Goal: Task Accomplishment & Management: Use online tool/utility

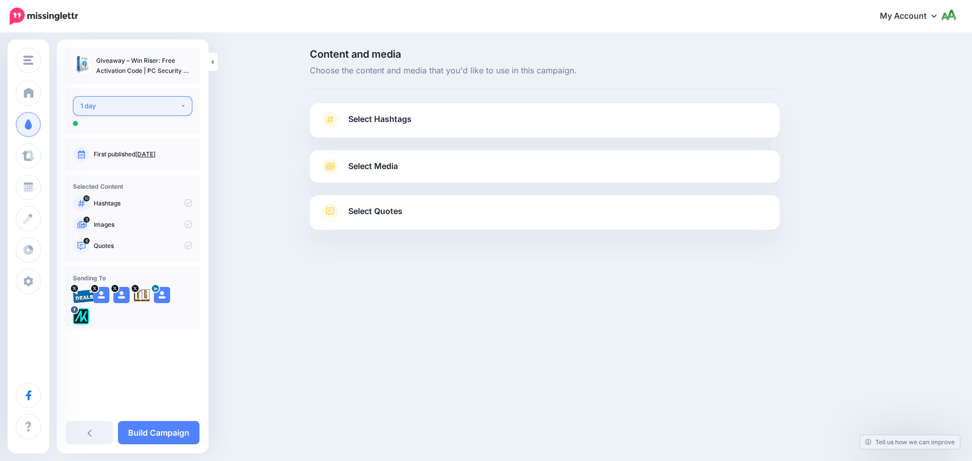
click at [114, 105] on div "1 day" at bounding box center [130, 106] width 100 height 12
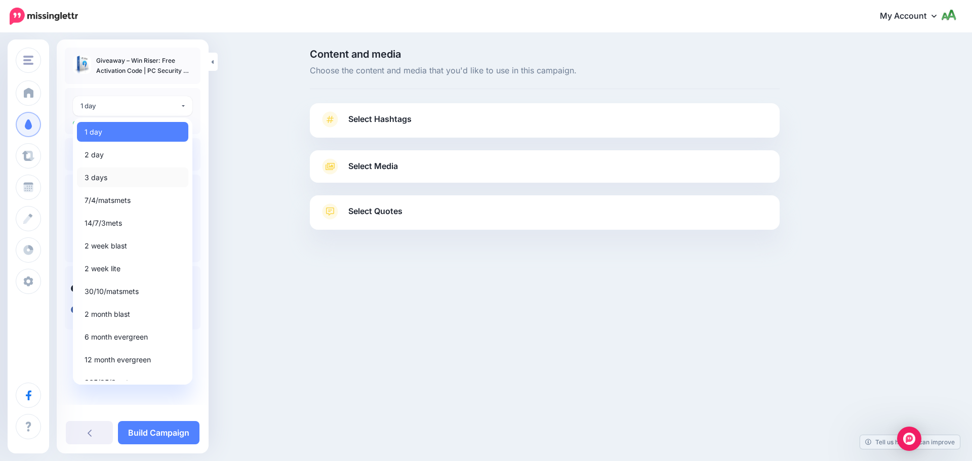
click at [120, 174] on link "3 days" at bounding box center [132, 178] width 111 height 20
select select "******"
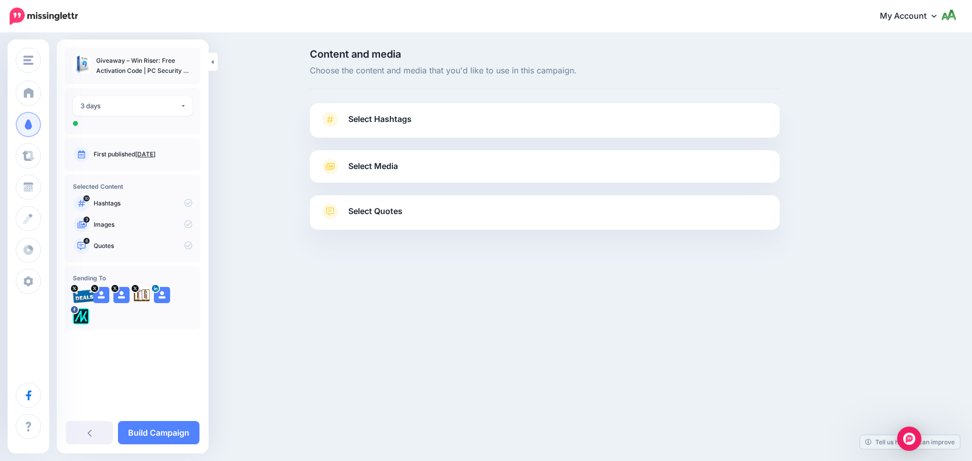
click at [406, 120] on span "Select Hashtags" at bounding box center [379, 119] width 63 height 14
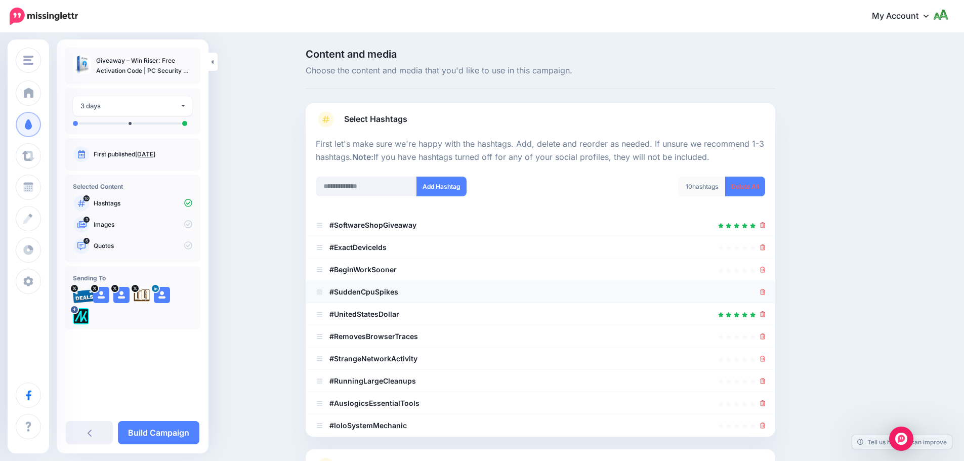
scroll to position [96, 0]
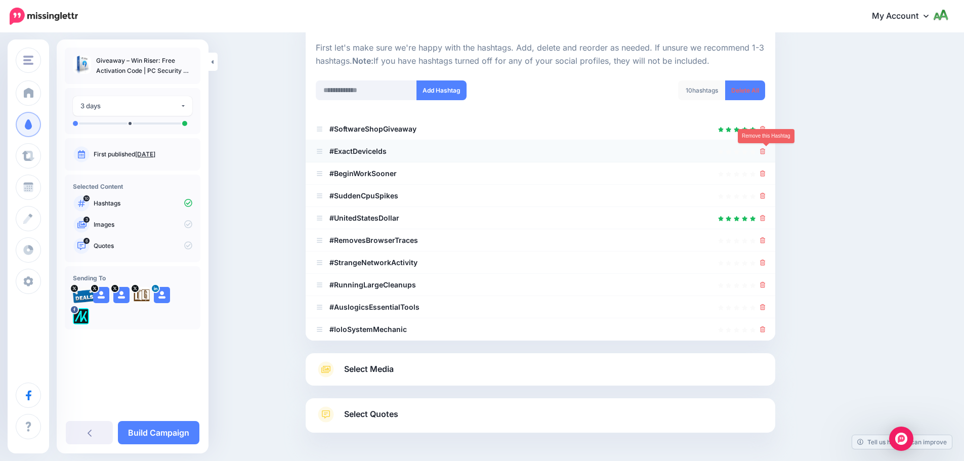
click at [766, 152] on icon at bounding box center [763, 151] width 6 height 6
click at [766, 171] on icon at bounding box center [763, 174] width 6 height 6
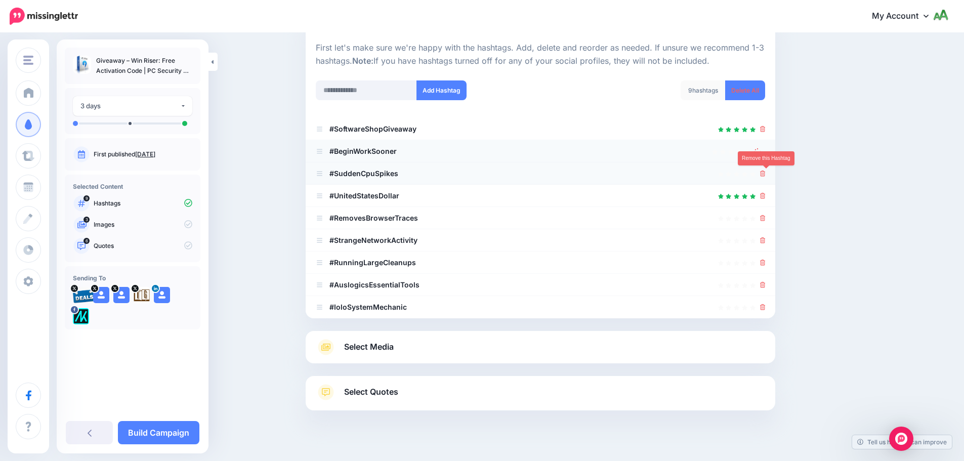
click at [766, 174] on icon at bounding box center [763, 174] width 6 height 6
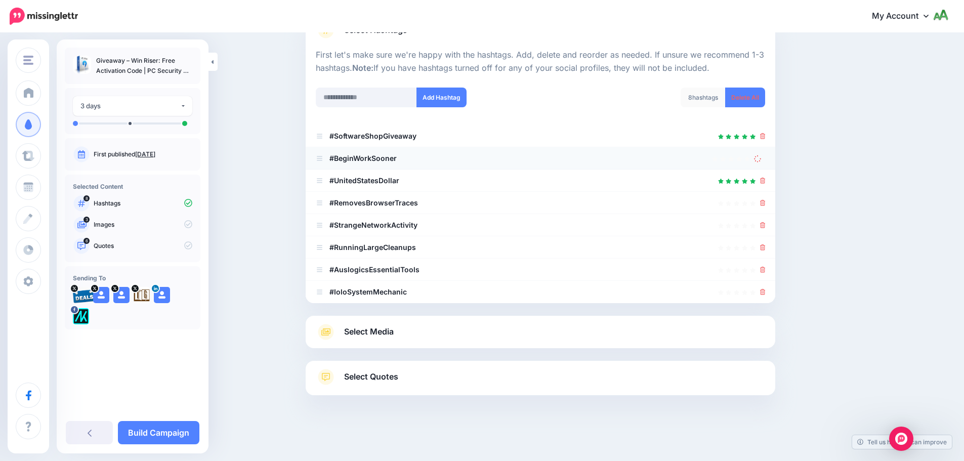
scroll to position [89, 0]
click at [765, 158] on link at bounding box center [759, 158] width 11 height 9
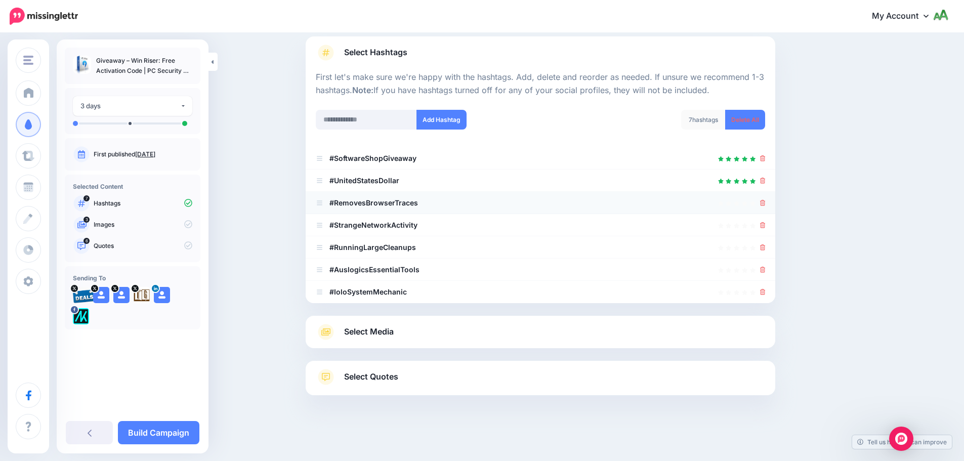
click at [766, 201] on icon at bounding box center [763, 203] width 6 height 6
click at [766, 178] on icon at bounding box center [763, 181] width 6 height 6
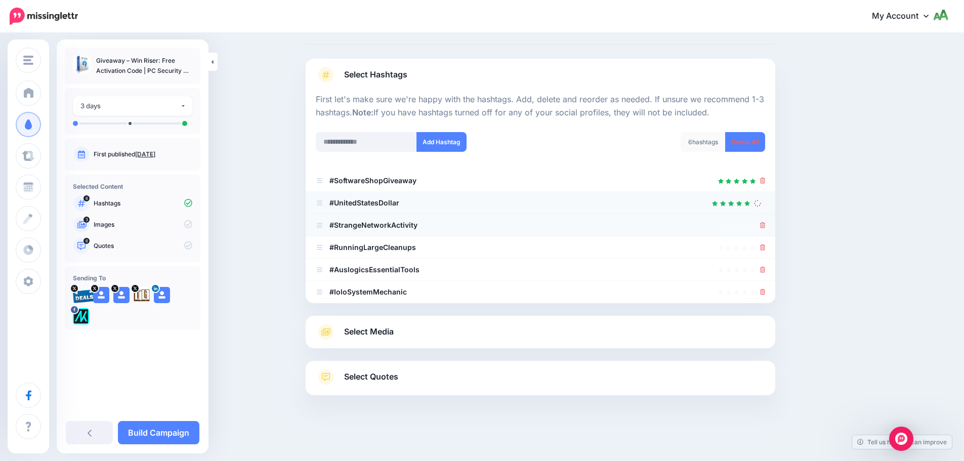
click at [765, 217] on li "#StrangeNetworkActivity" at bounding box center [541, 225] width 470 height 22
click at [766, 223] on icon at bounding box center [763, 225] width 6 height 6
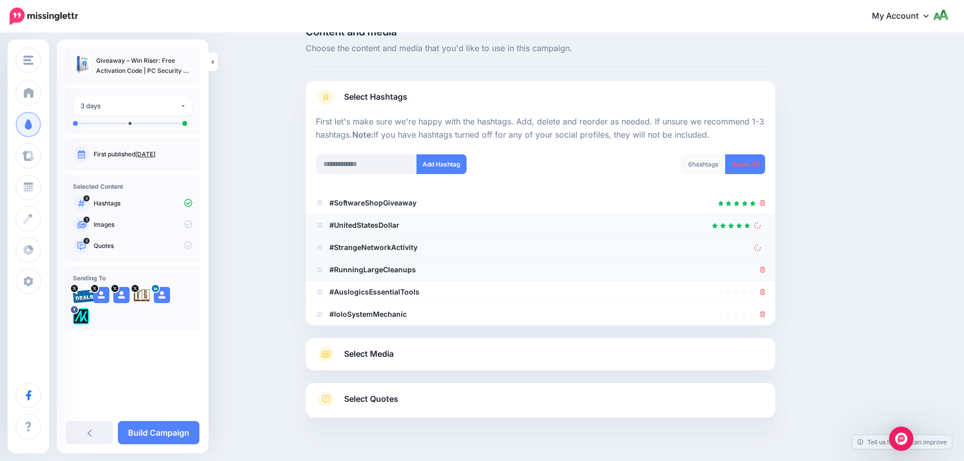
click at [766, 267] on icon at bounding box center [763, 270] width 6 height 6
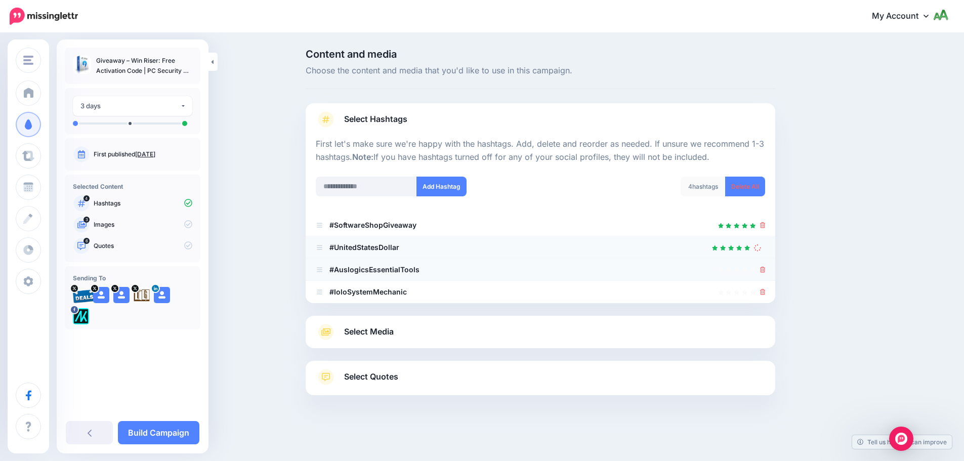
scroll to position [0, 0]
click at [767, 269] on icon at bounding box center [767, 270] width 6 height 6
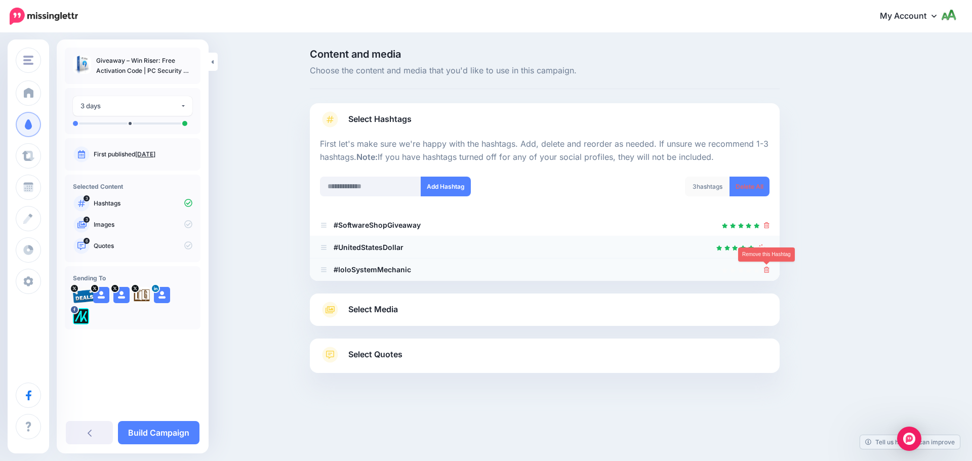
click at [767, 271] on icon at bounding box center [767, 270] width 6 height 6
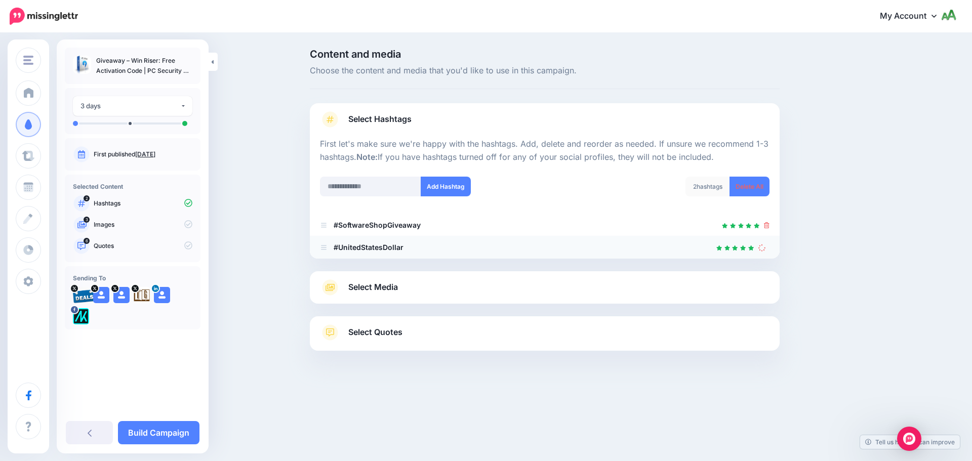
click at [762, 249] on icon at bounding box center [761, 247] width 7 height 7
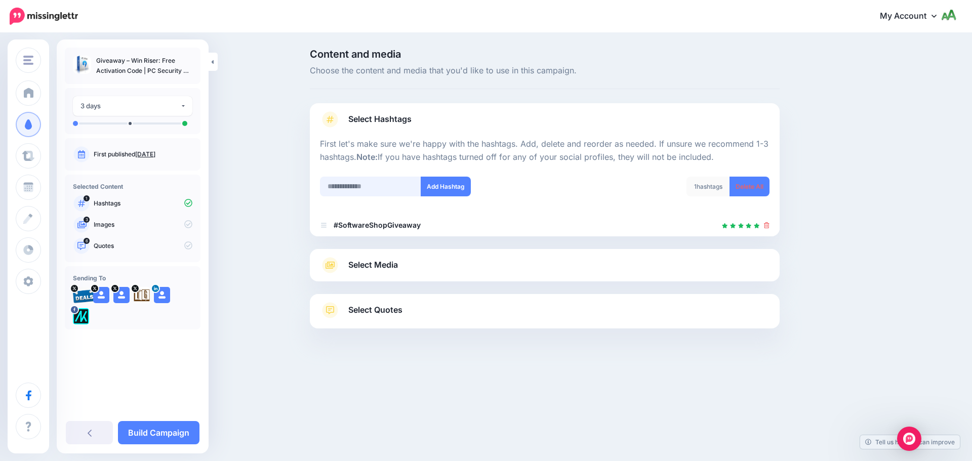
click at [387, 186] on input "text" at bounding box center [370, 187] width 101 height 20
click at [376, 188] on input "**********" at bounding box center [370, 187] width 101 height 20
click at [372, 188] on input "**********" at bounding box center [370, 187] width 101 height 20
click at [345, 190] on input "**********" at bounding box center [370, 187] width 101 height 20
type input "**********"
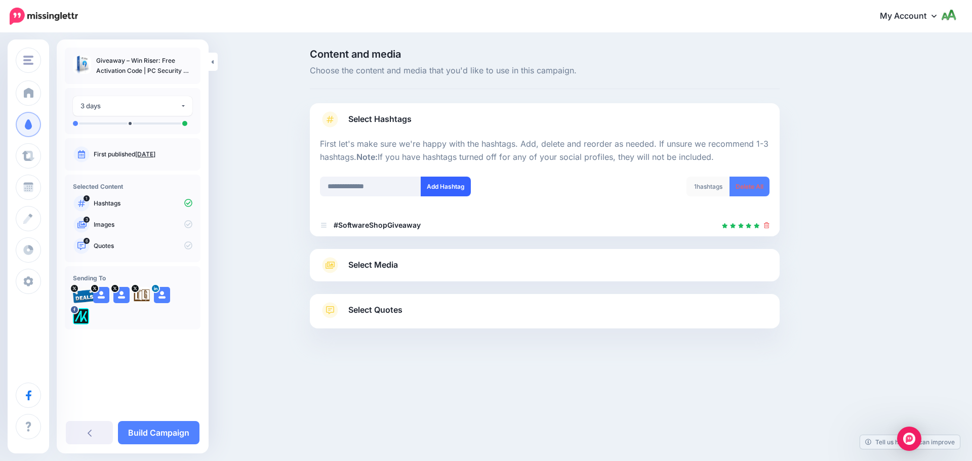
click at [440, 191] on button "Add Hashtag" at bounding box center [446, 187] width 50 height 20
click at [386, 189] on input "text" at bounding box center [370, 187] width 101 height 20
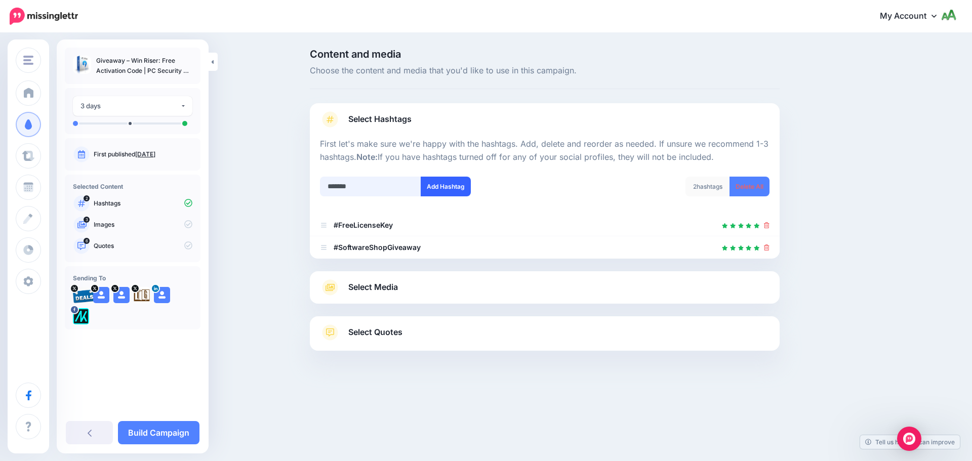
type input "*******"
click at [449, 193] on button "Add Hashtag" at bounding box center [446, 187] width 50 height 20
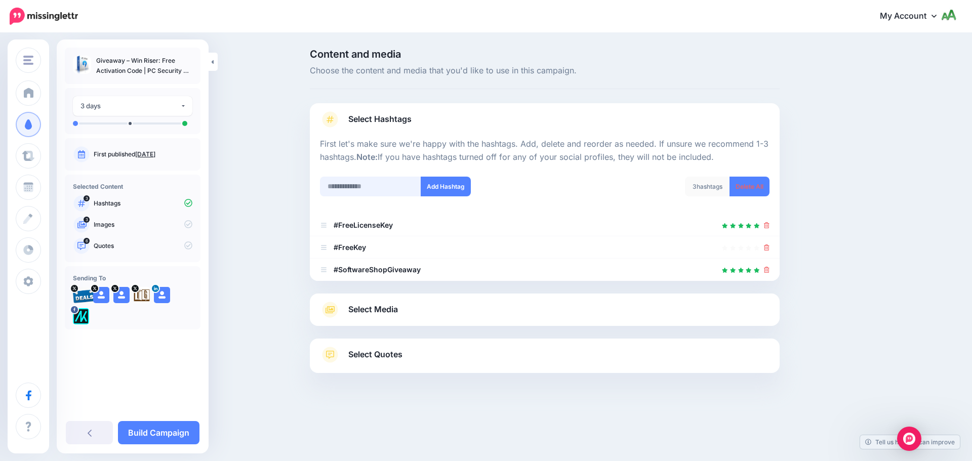
click at [392, 188] on input "text" at bounding box center [370, 187] width 101 height 20
type input "**********"
click at [441, 192] on button "Add Hashtag" at bounding box center [446, 187] width 50 height 20
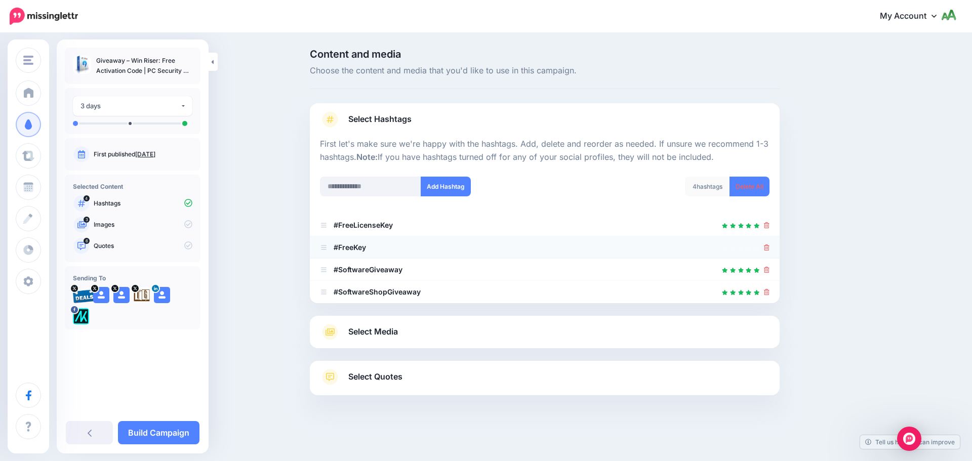
click at [766, 250] on icon at bounding box center [767, 247] width 6 height 6
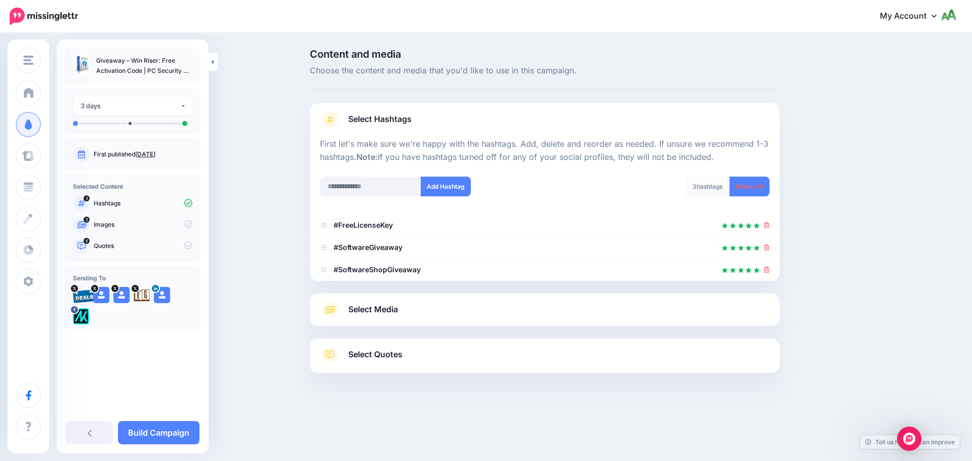
click at [417, 312] on link "Select Media" at bounding box center [544, 310] width 449 height 16
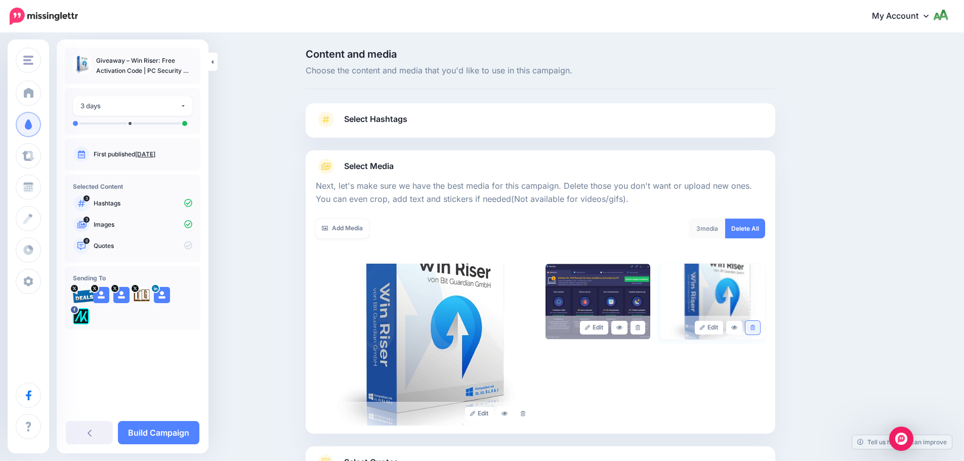
click at [755, 328] on icon at bounding box center [753, 328] width 5 height 6
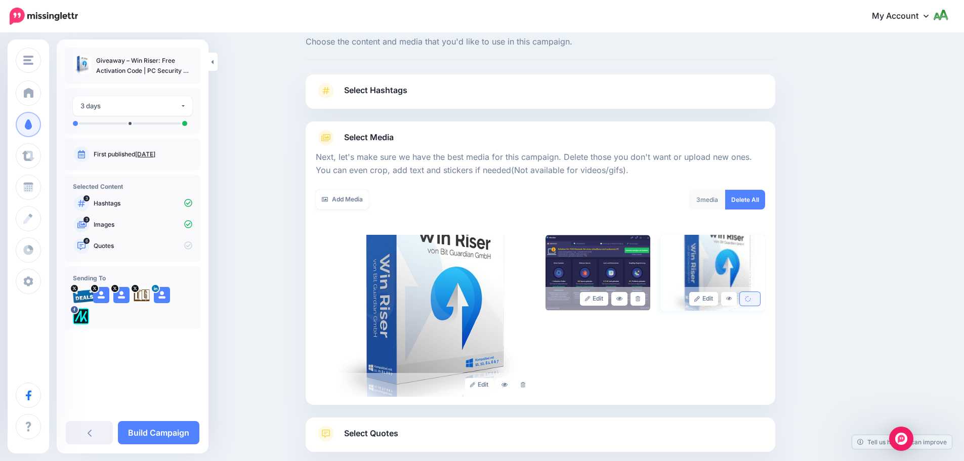
scroll to position [86, 0]
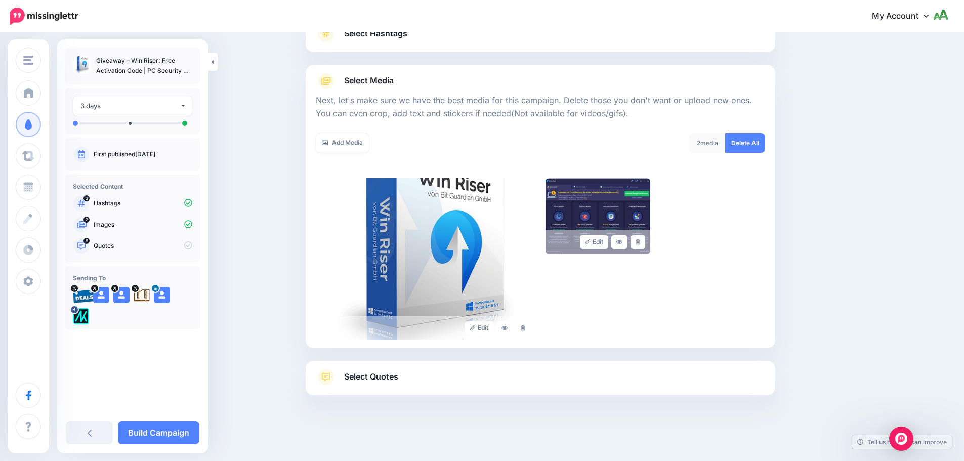
click at [487, 386] on link "Select Quotes" at bounding box center [540, 382] width 449 height 26
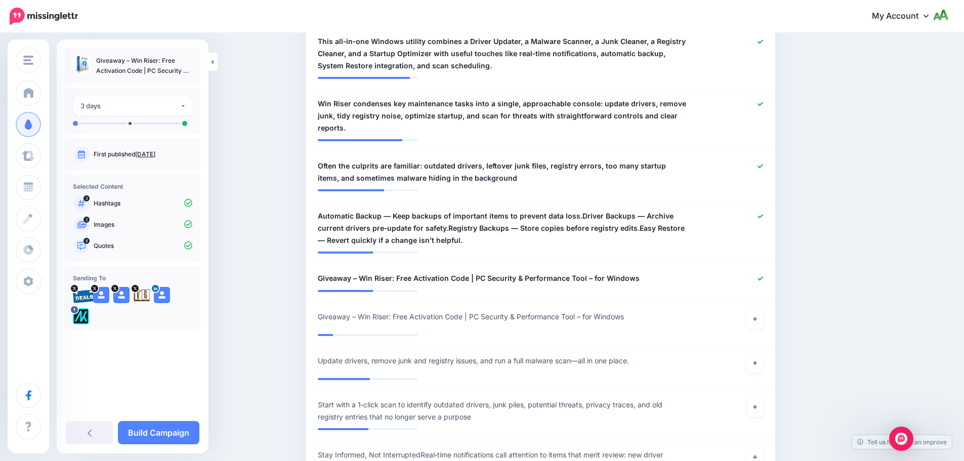
scroll to position [743, 0]
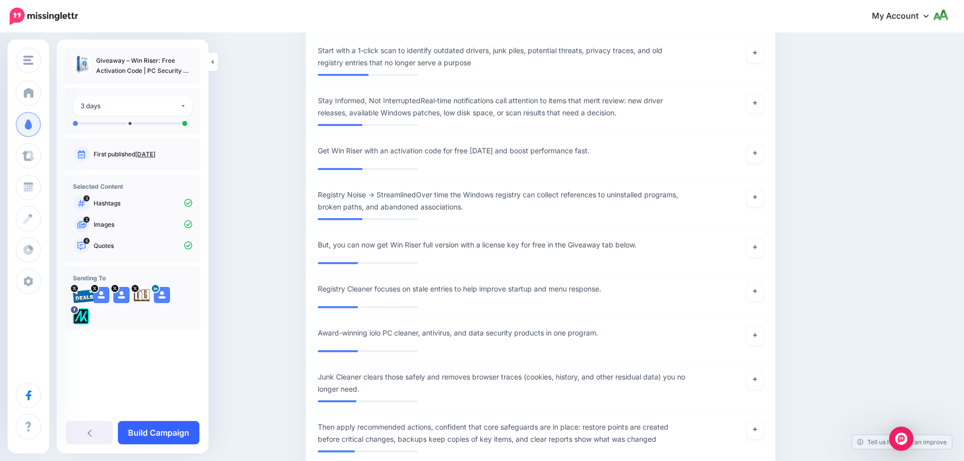
click at [167, 429] on link "Build Campaign" at bounding box center [158, 432] width 81 height 23
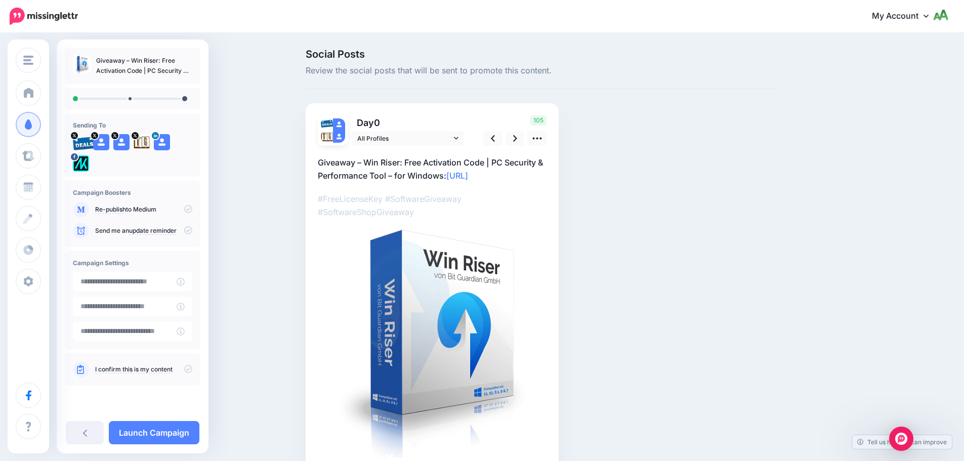
click at [190, 236] on div "Send me an update reminder" at bounding box center [132, 231] width 119 height 16
click at [188, 231] on icon at bounding box center [188, 230] width 8 height 8
click at [190, 371] on icon at bounding box center [188, 369] width 8 height 8
click at [138, 429] on link "Launch Campaign" at bounding box center [154, 432] width 91 height 23
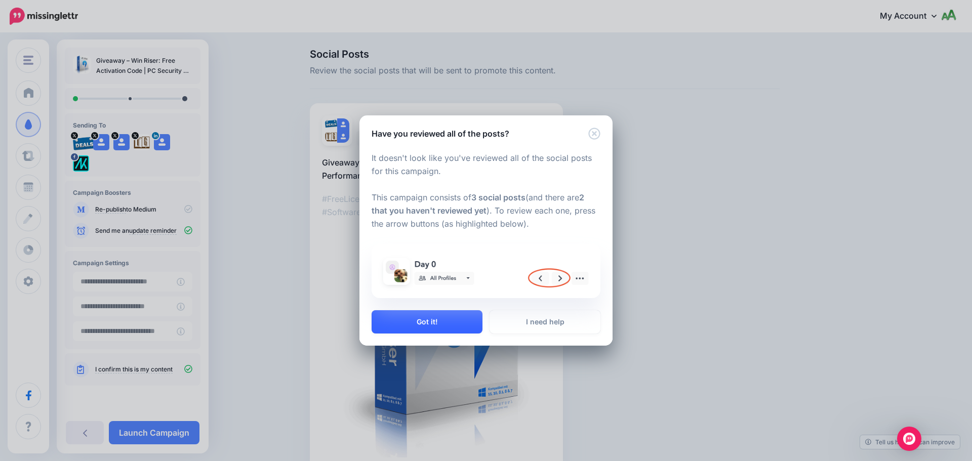
click at [447, 317] on button "Got it!" at bounding box center [426, 321] width 111 height 23
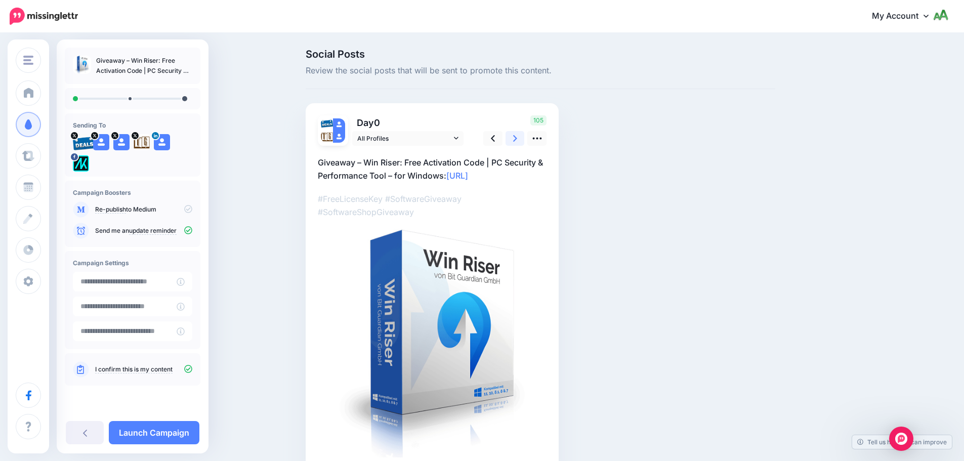
click at [521, 138] on link at bounding box center [515, 138] width 19 height 15
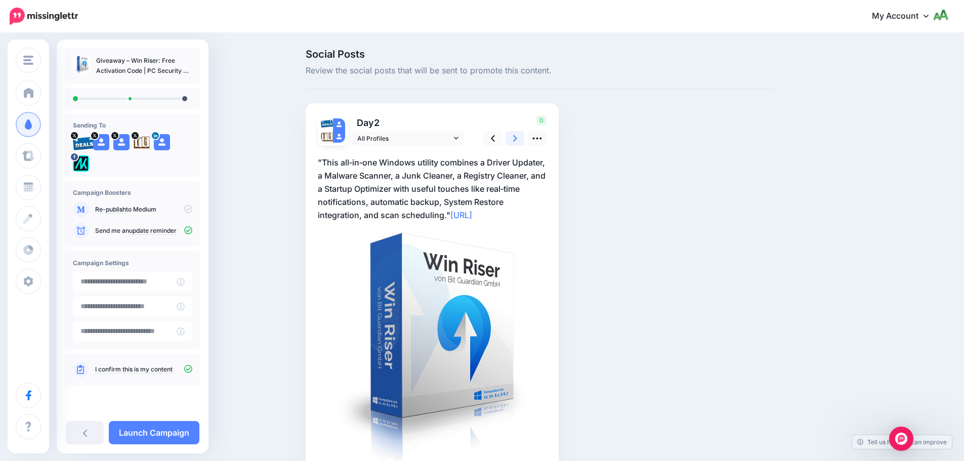
click at [521, 138] on link at bounding box center [515, 138] width 19 height 15
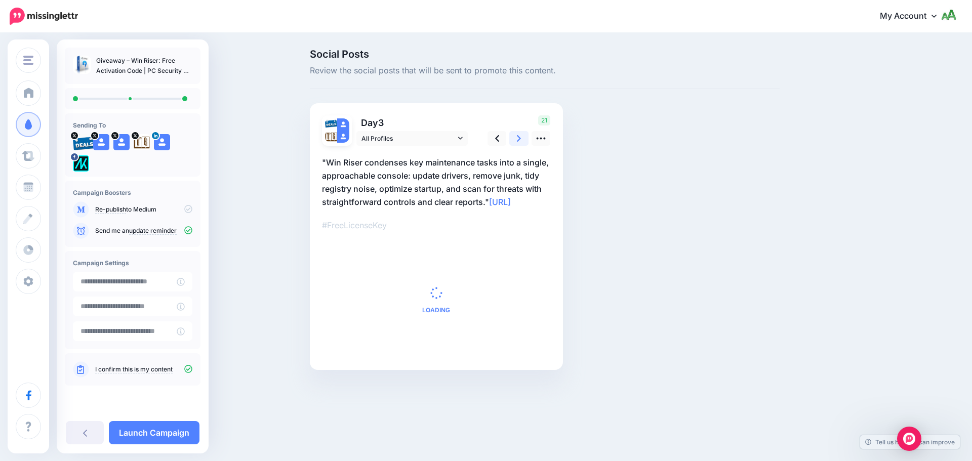
click at [521, 138] on link at bounding box center [518, 138] width 19 height 15
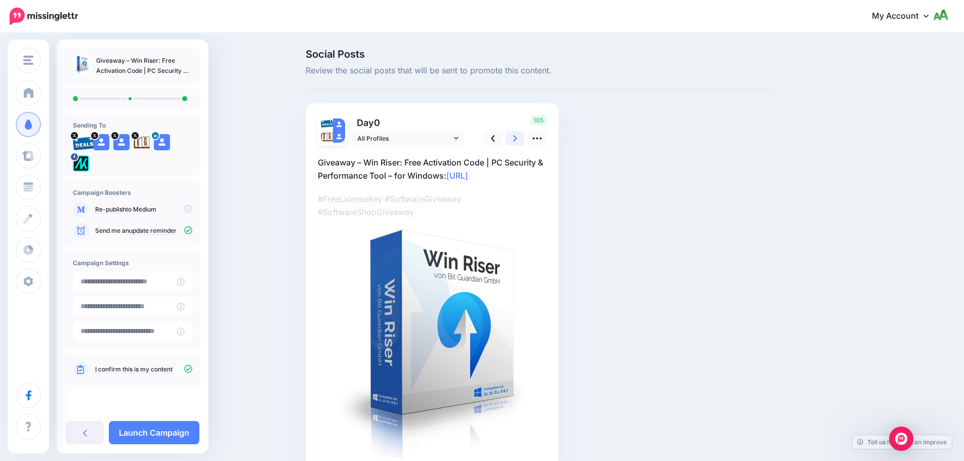
click at [523, 137] on link at bounding box center [515, 138] width 19 height 15
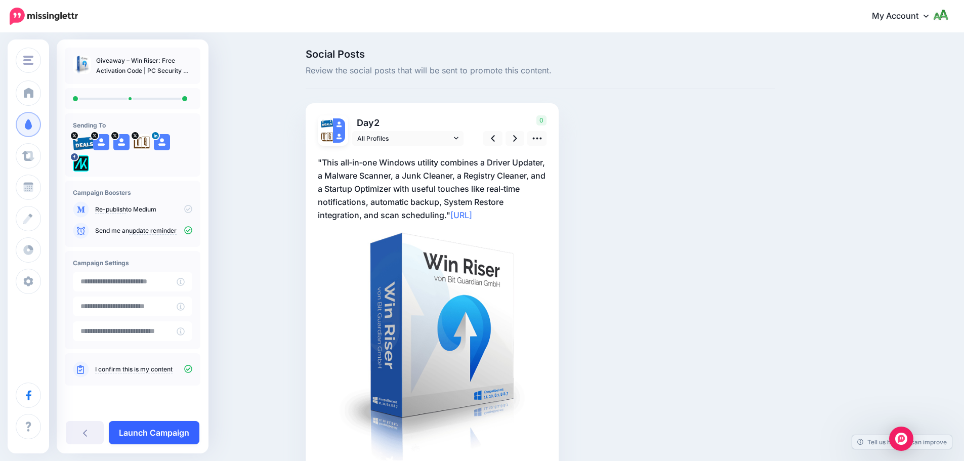
click at [180, 430] on link "Launch Campaign" at bounding box center [154, 432] width 91 height 23
